Goal: Information Seeking & Learning: Check status

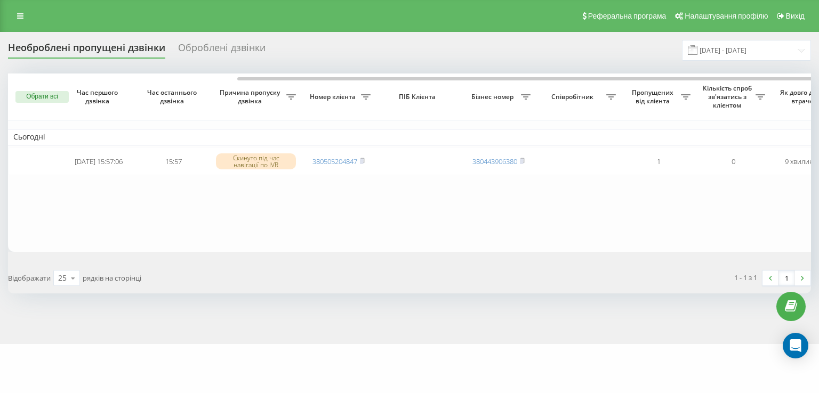
scroll to position [0, 131]
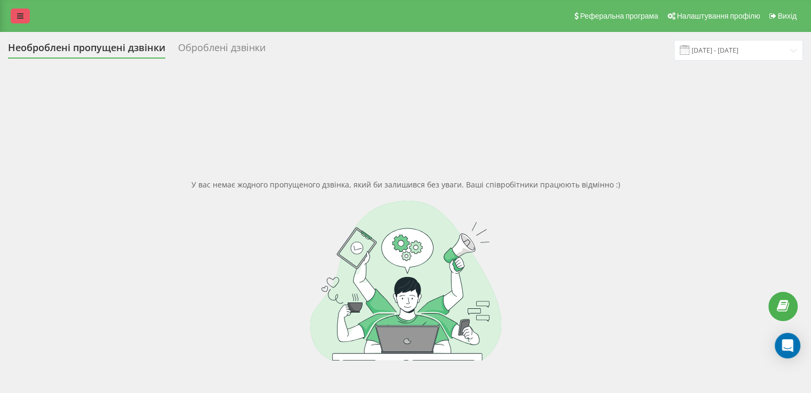
click at [21, 18] on icon at bounding box center [20, 15] width 6 height 7
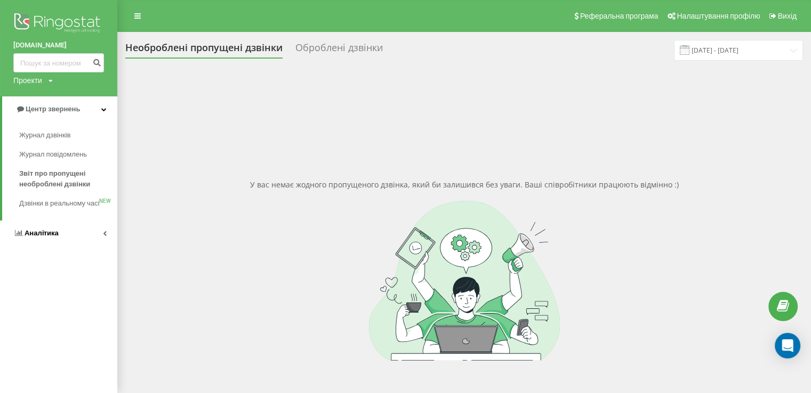
click at [55, 246] on link "Аналiтика" at bounding box center [58, 234] width 117 height 26
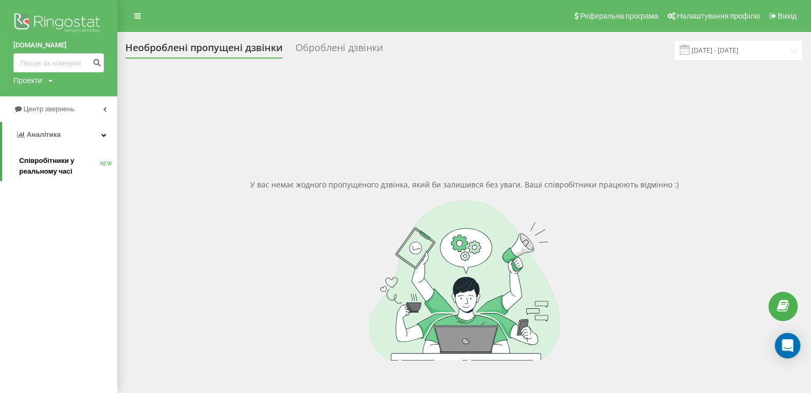
click at [56, 169] on span "Співробітники у реальному часі" at bounding box center [59, 166] width 81 height 21
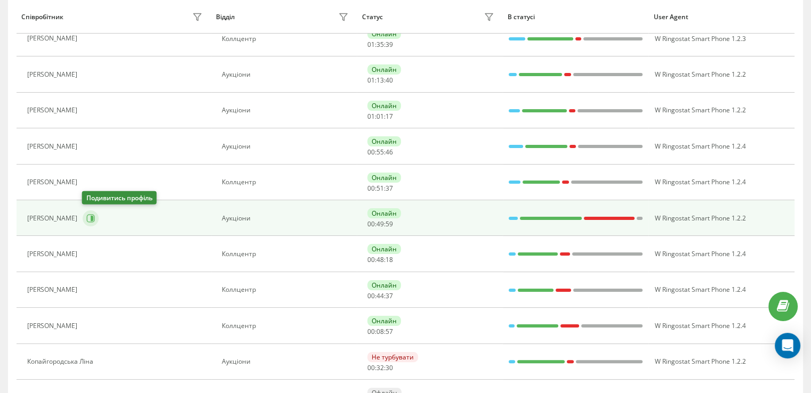
scroll to position [213, 0]
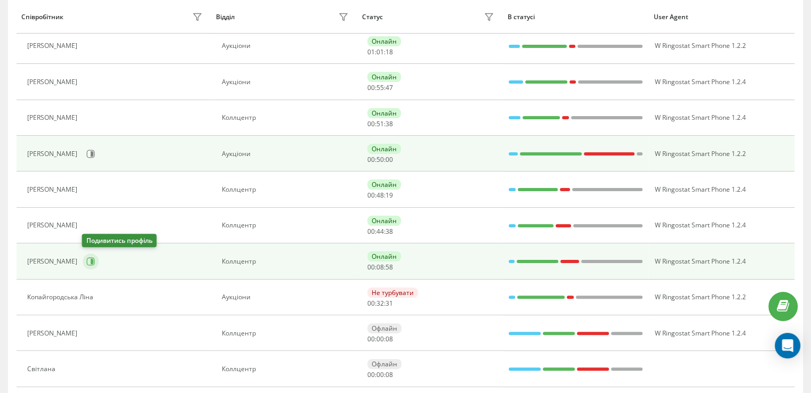
click at [92, 260] on icon at bounding box center [92, 261] width 3 height 5
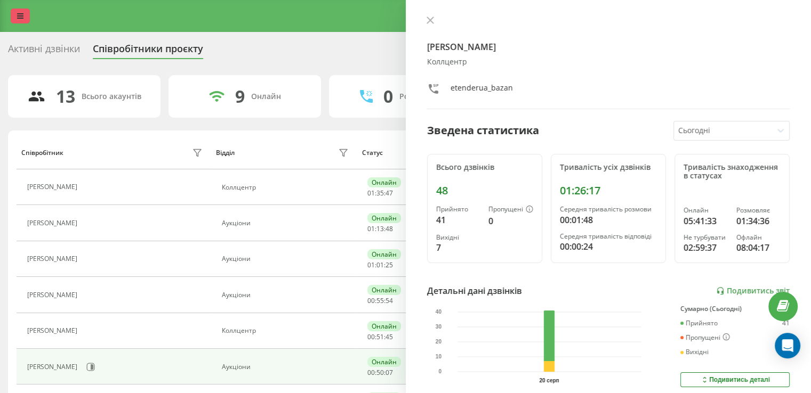
click at [18, 15] on icon at bounding box center [20, 15] width 6 height 7
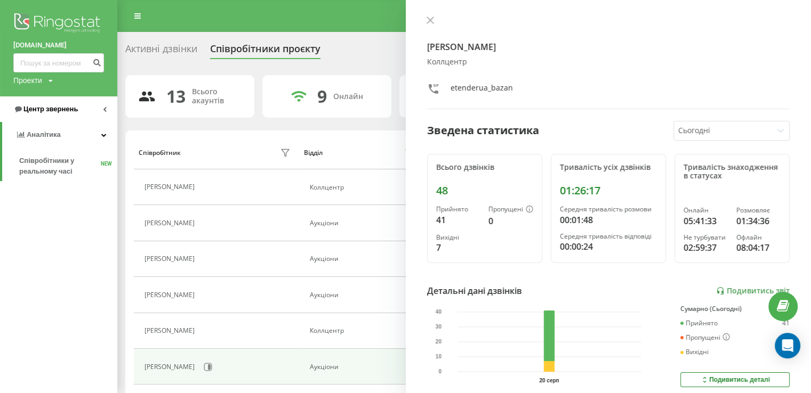
click at [61, 111] on span "Центр звернень" at bounding box center [50, 109] width 54 height 8
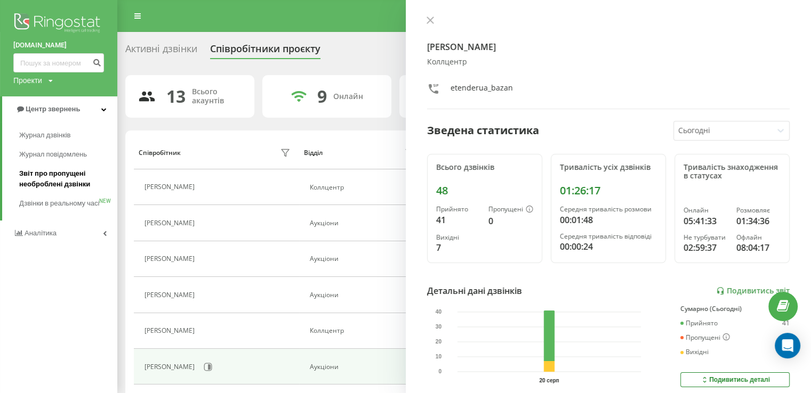
click at [57, 188] on span "Звіт про пропущені необроблені дзвінки" at bounding box center [65, 178] width 93 height 21
